Goal: Transaction & Acquisition: Purchase product/service

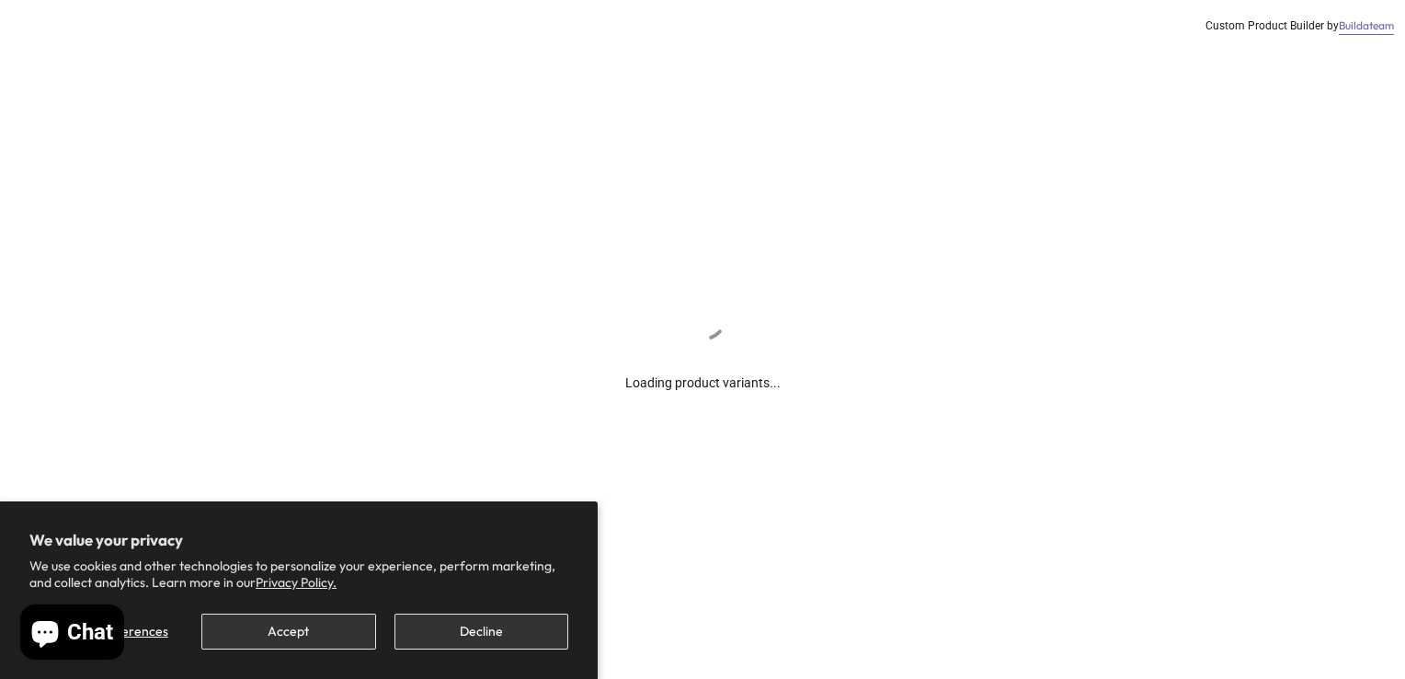
click at [482, 652] on section "We value your privacy We use cookies and other technologies to personalize your…" at bounding box center [299, 590] width 598 height 178
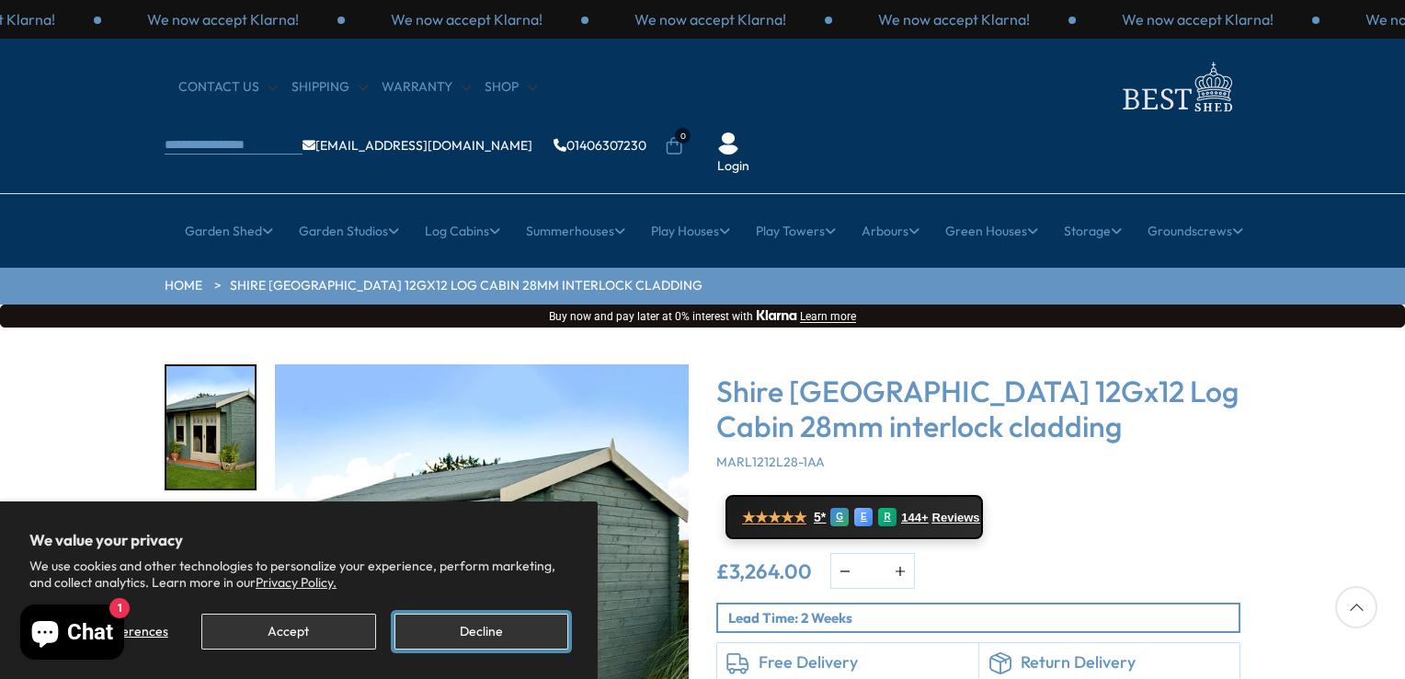
click at [497, 633] on button "Decline" at bounding box center [482, 631] width 174 height 36
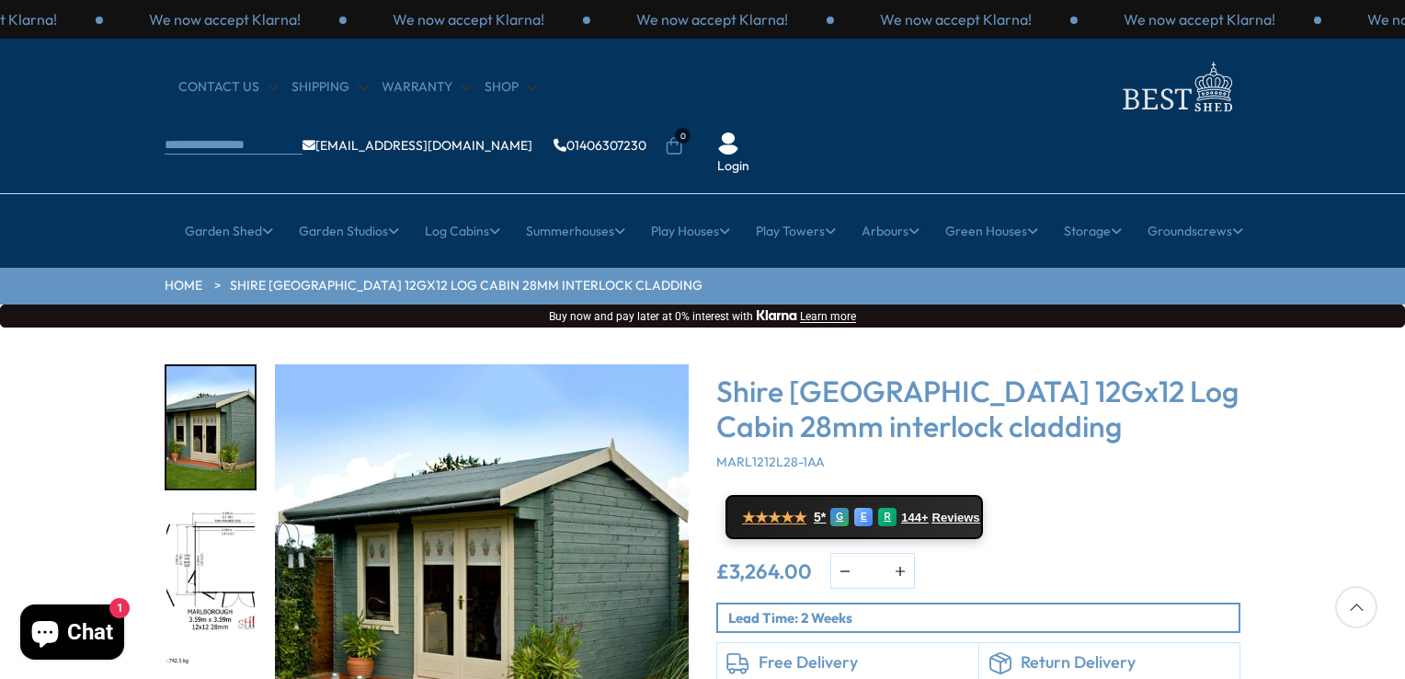
click at [593, 598] on img "1 / 18" at bounding box center [482, 571] width 414 height 414
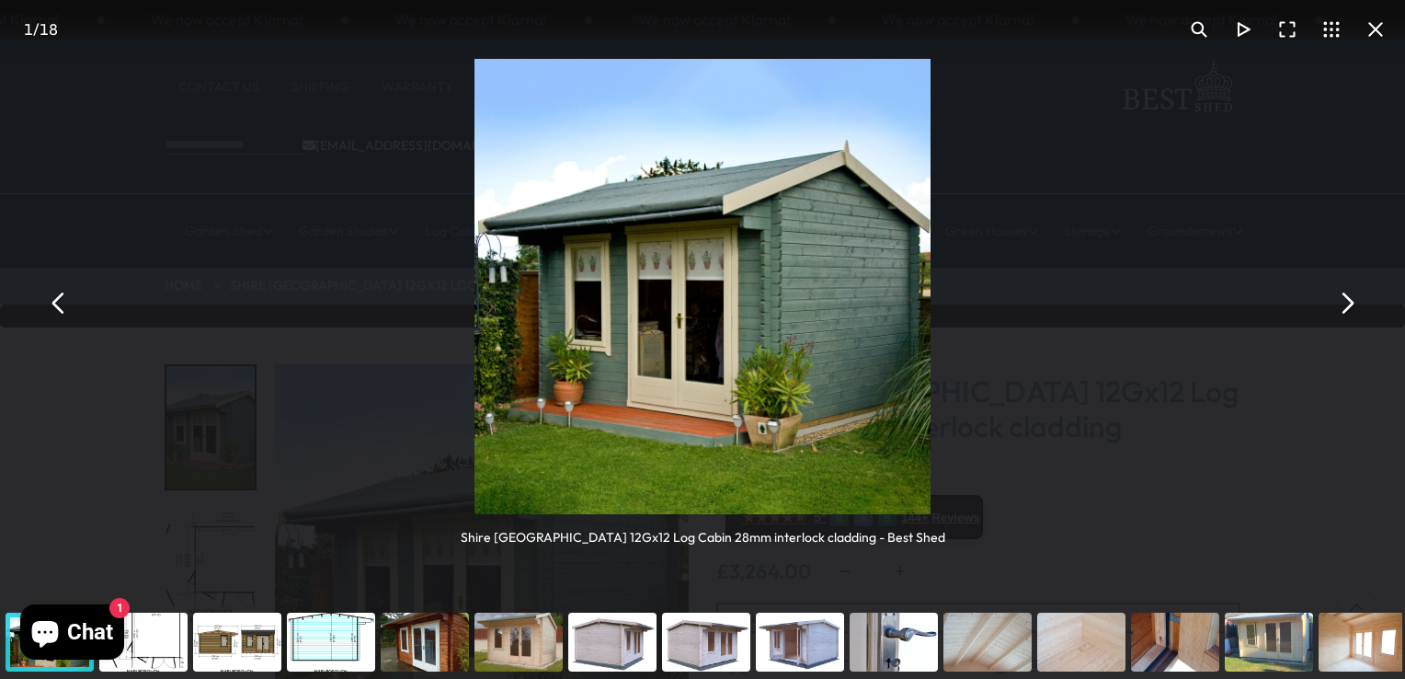
click at [1350, 317] on button "You can close this modal content with the ESC key" at bounding box center [1346, 303] width 44 height 44
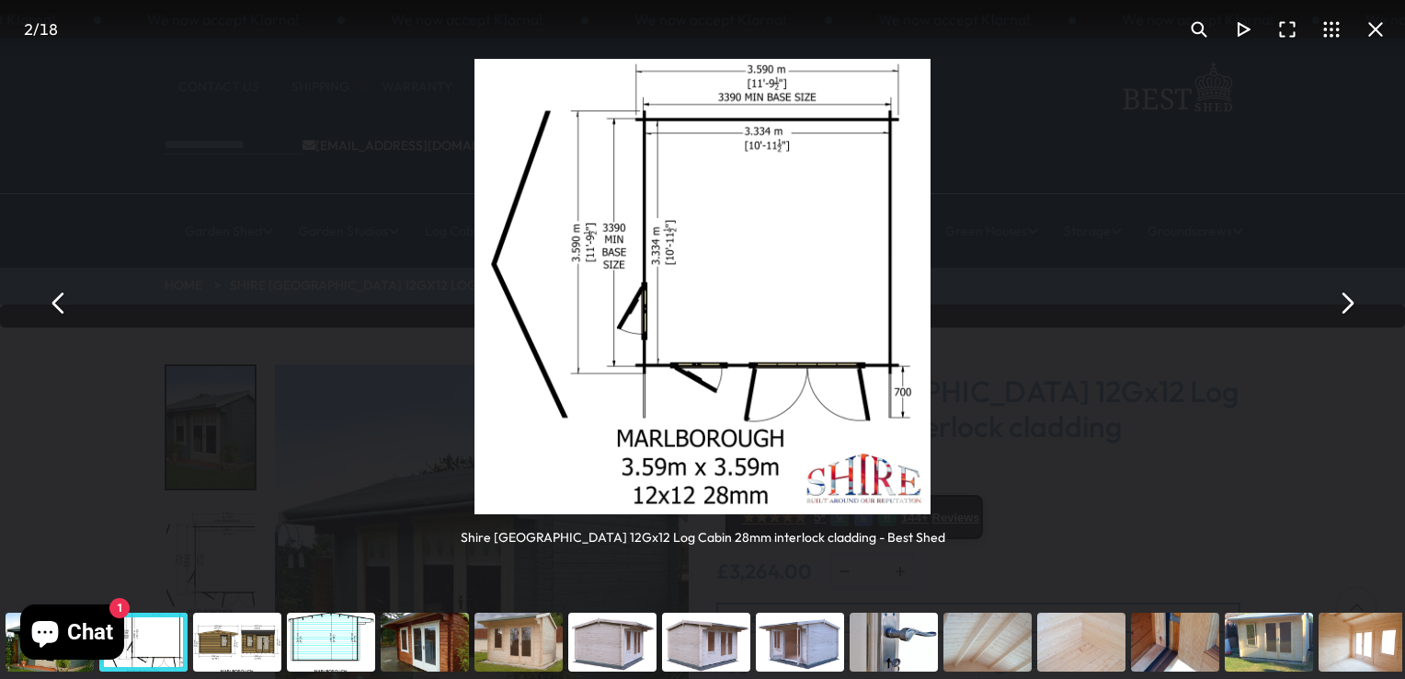
click at [1350, 317] on button "You can close this modal content with the ESC key" at bounding box center [1346, 303] width 44 height 44
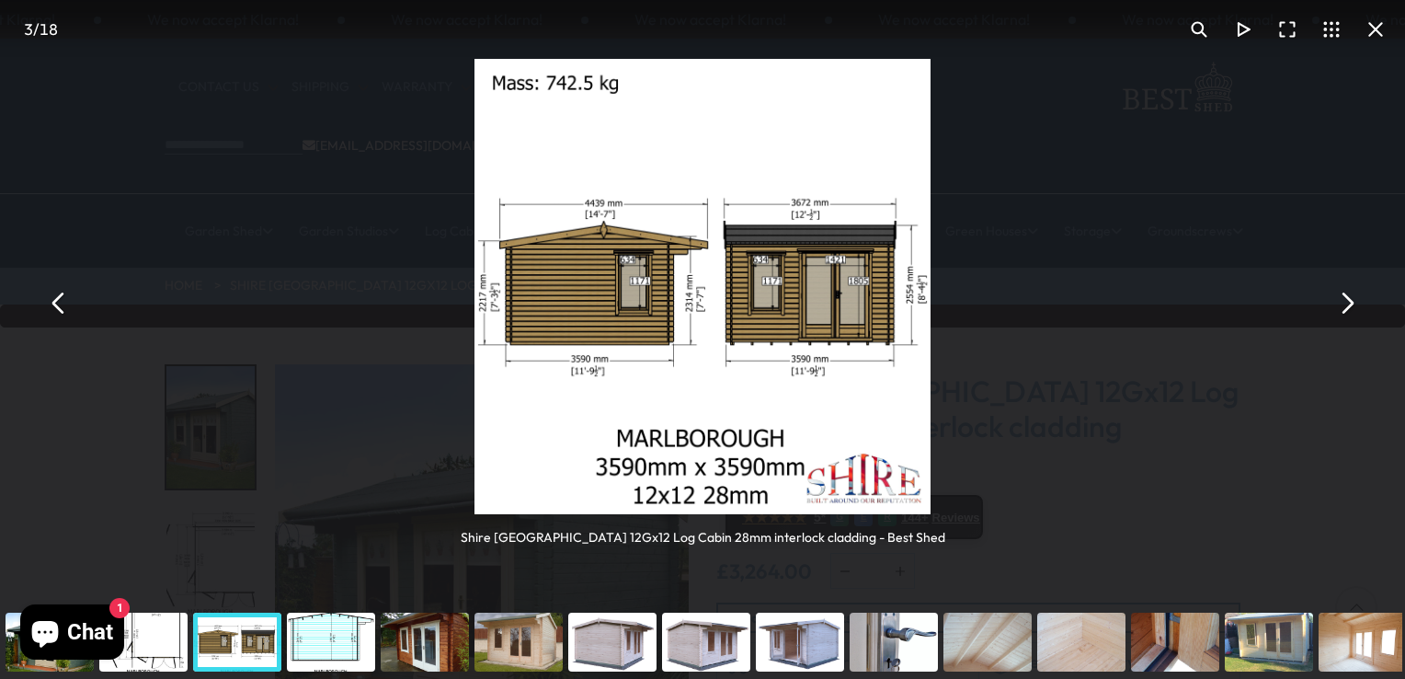
click at [1350, 317] on button "You can close this modal content with the ESC key" at bounding box center [1346, 303] width 44 height 44
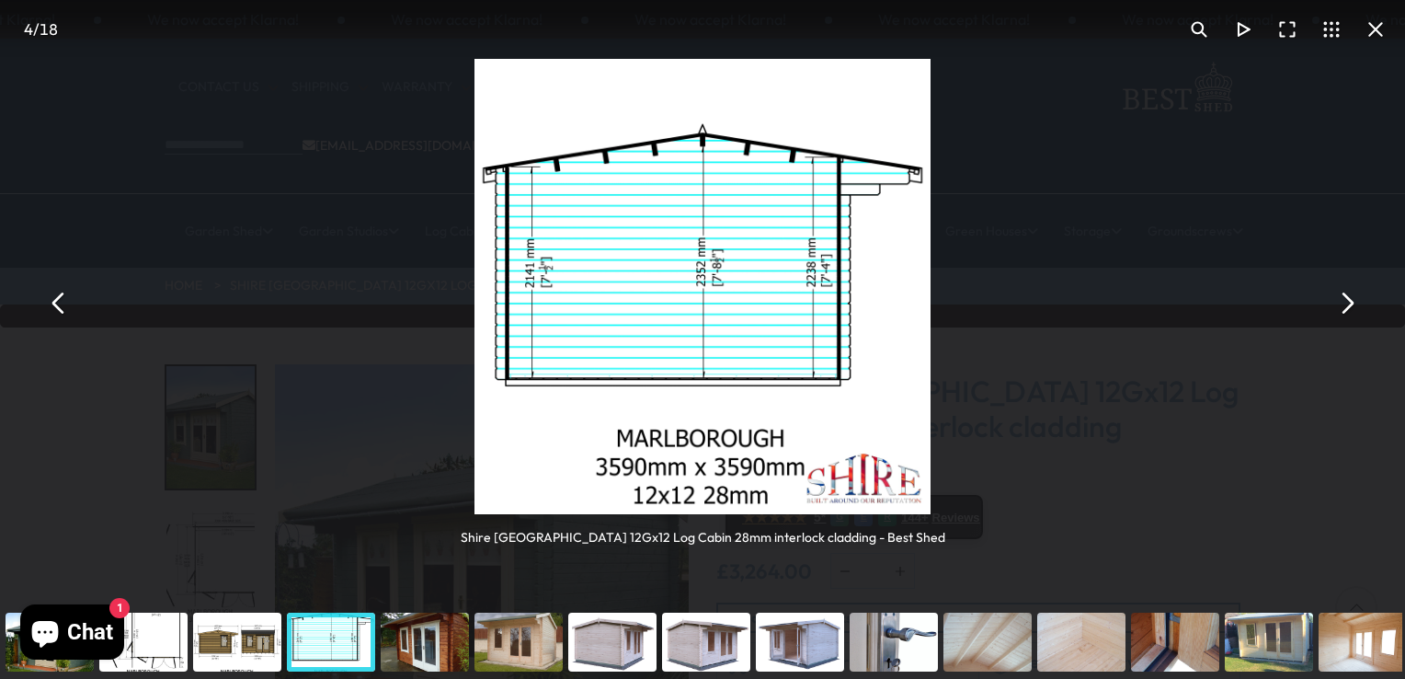
click at [1350, 317] on button "You can close this modal content with the ESC key" at bounding box center [1346, 303] width 44 height 44
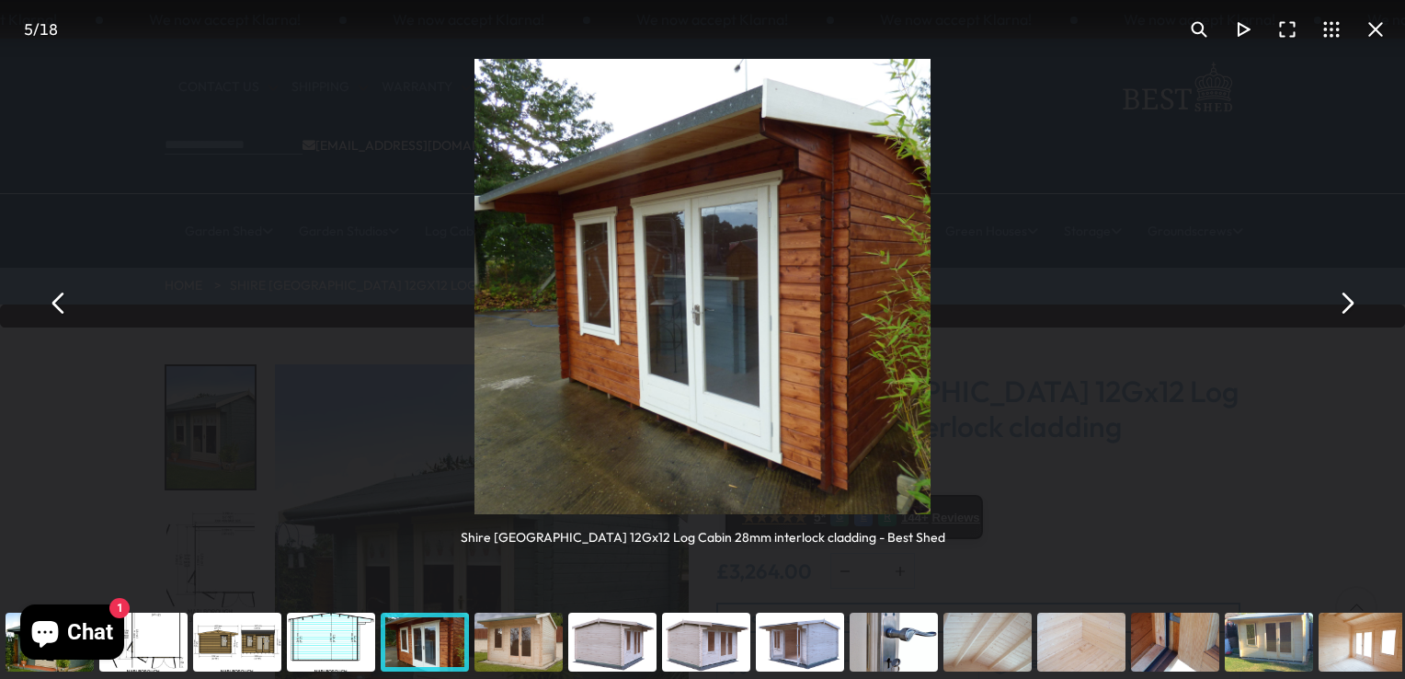
click at [1350, 317] on button "You can close this modal content with the ESC key" at bounding box center [1346, 303] width 44 height 44
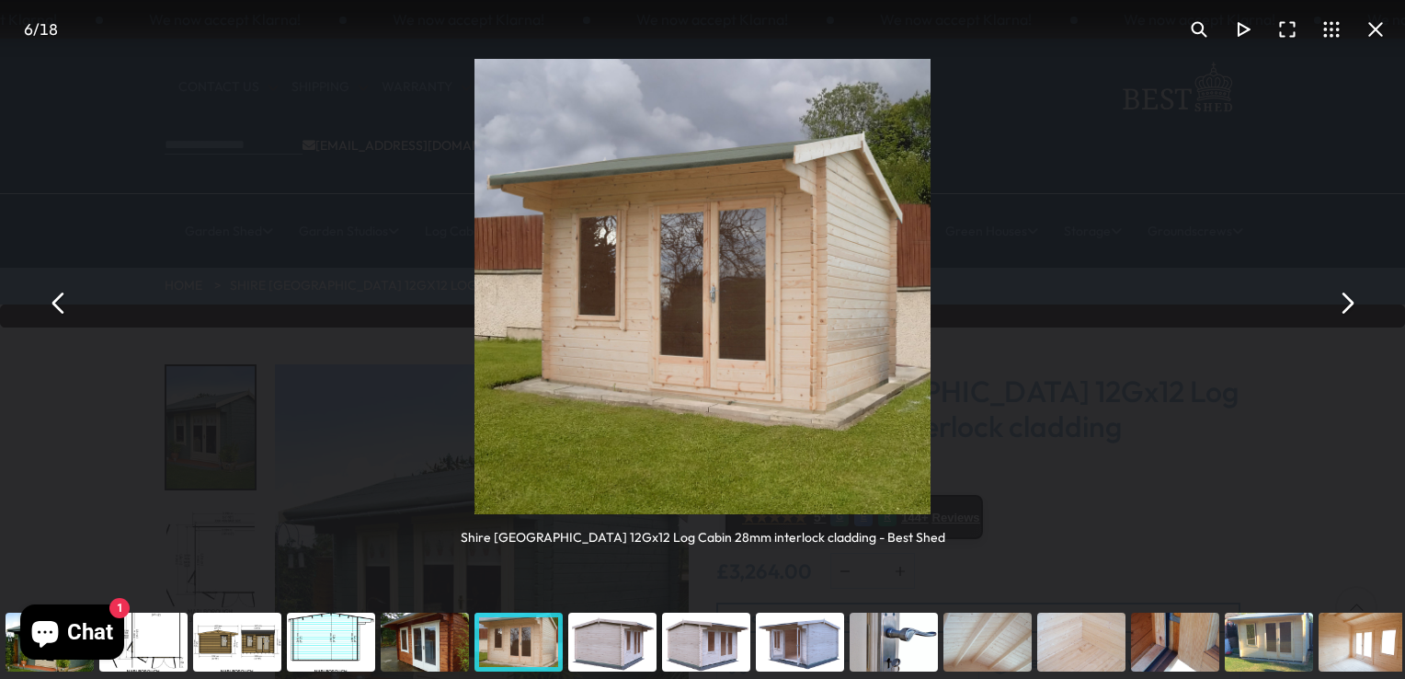
click at [1350, 317] on button "You can close this modal content with the ESC key" at bounding box center [1346, 303] width 44 height 44
